Goal: Book appointment/travel/reservation

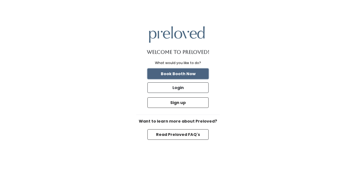
click at [178, 73] on button "Book Booth Now" at bounding box center [177, 74] width 61 height 11
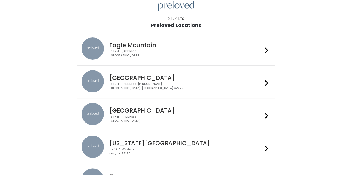
scroll to position [27, 0]
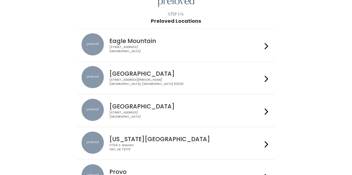
click at [150, 114] on div "[STREET_ADDRESS]" at bounding box center [185, 115] width 153 height 8
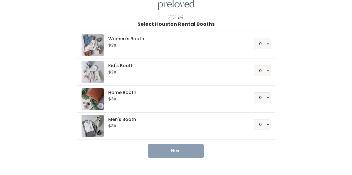
scroll to position [24, 0]
click at [260, 46] on select "0 1 2 3 4" at bounding box center [262, 44] width 17 height 11
click at [293, 43] on div "Women's Booth $30 0 1 2 3 4 Kid's Booth $30 0 1 2 3 4 0" at bounding box center [176, 92] width 306 height 131
